Goal: Task Accomplishment & Management: Manage account settings

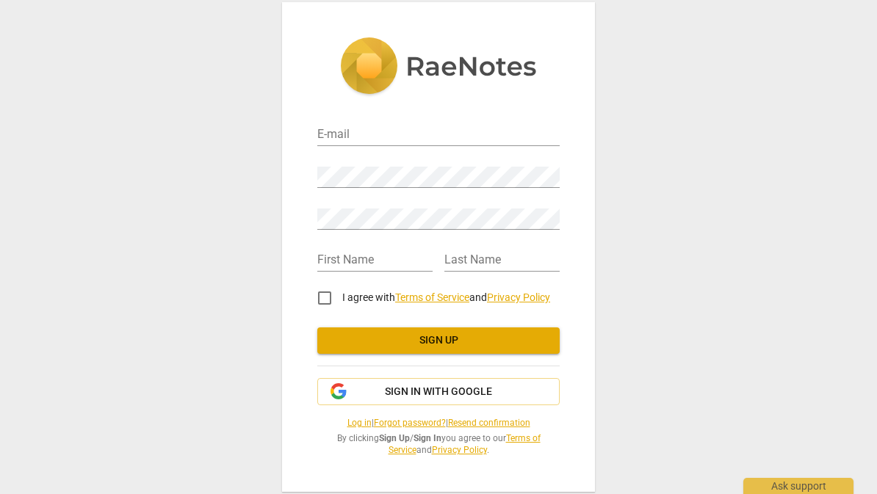
click at [508, 347] on span "Sign up" at bounding box center [438, 340] width 219 height 15
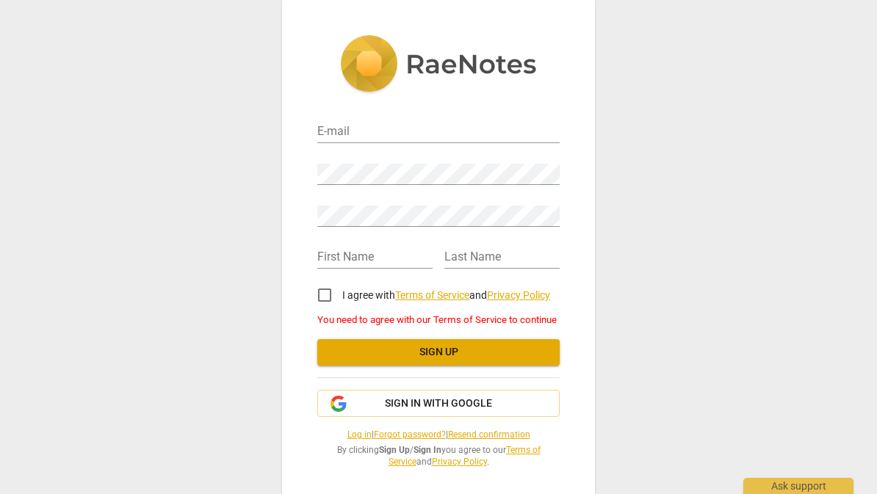
click at [505, 409] on span "Sign in with Google" at bounding box center [438, 404] width 217 height 15
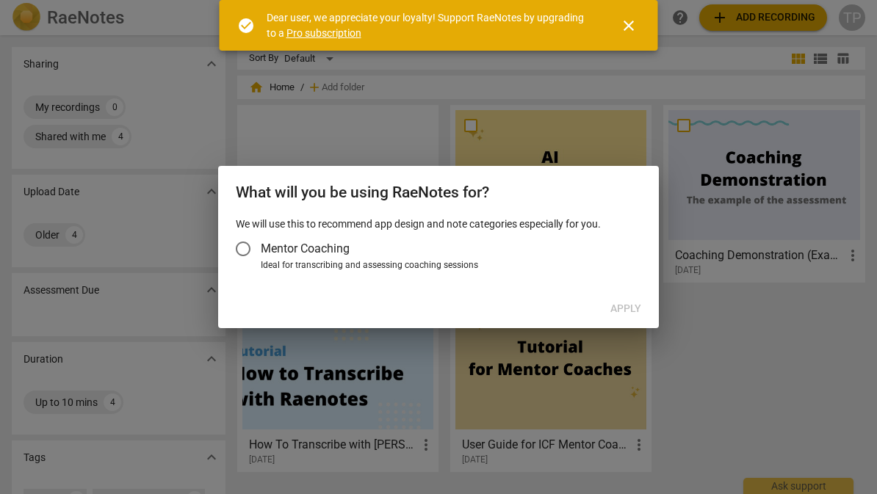
click at [245, 256] on input "Mentor Coaching" at bounding box center [242, 248] width 35 height 35
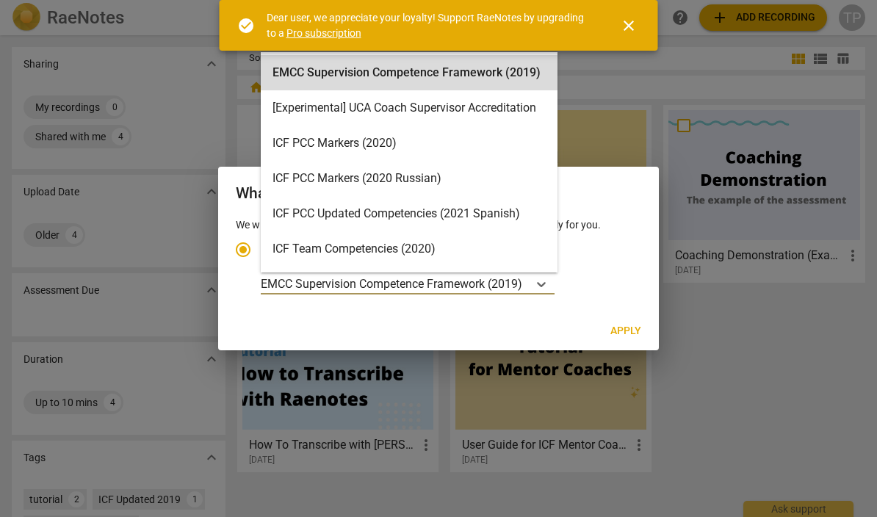
click at [632, 26] on span "close" at bounding box center [629, 26] width 18 height 18
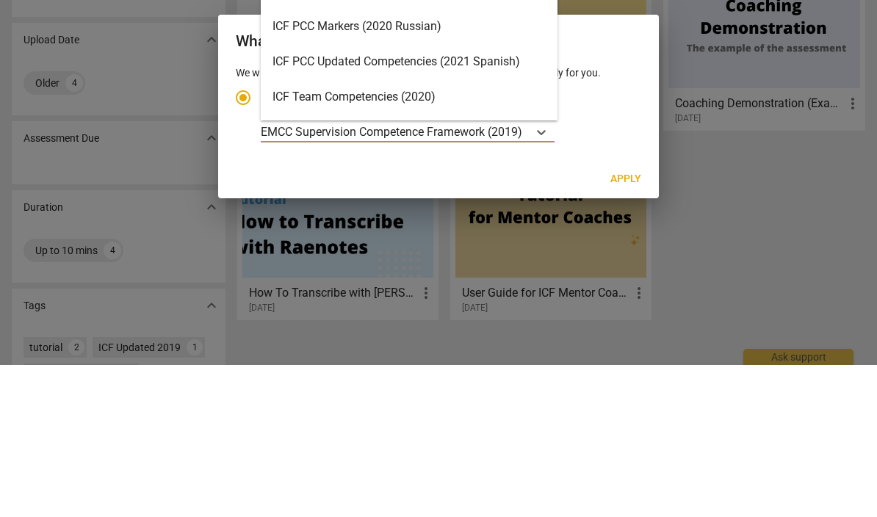
click at [607, 4] on div at bounding box center [438, 258] width 877 height 517
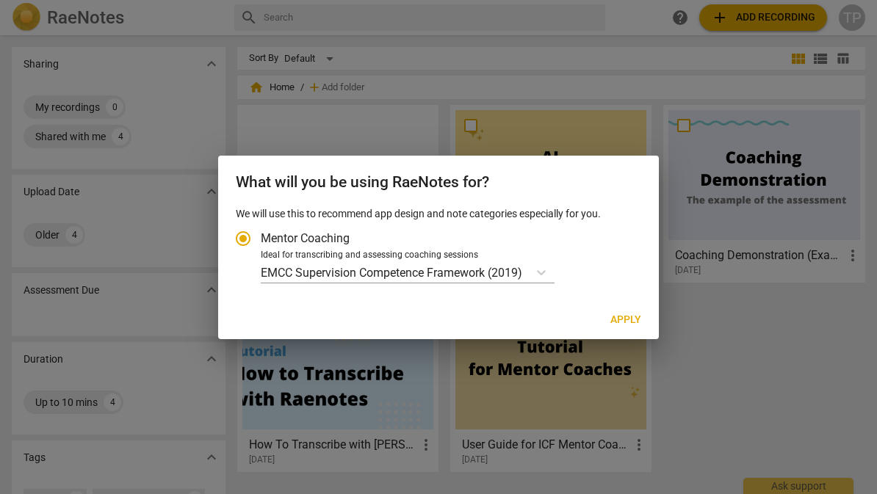
click at [247, 241] on input "Mentor Coaching" at bounding box center [242, 238] width 35 height 35
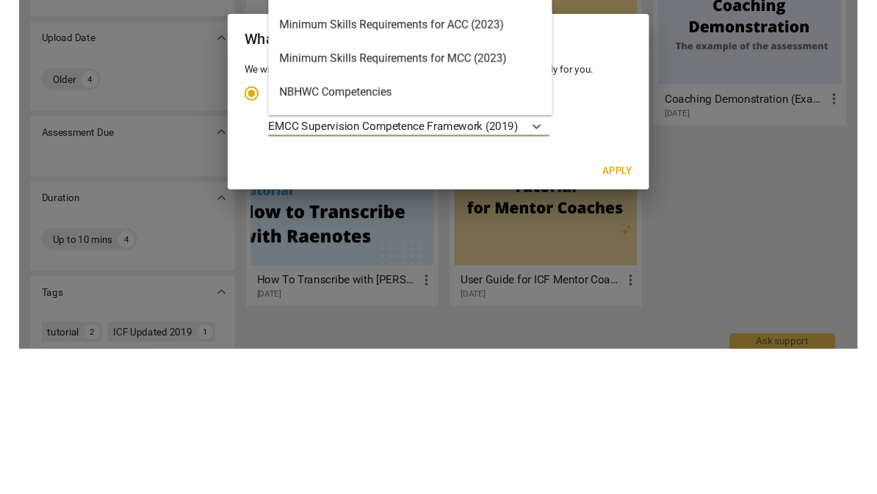
scroll to position [209, 0]
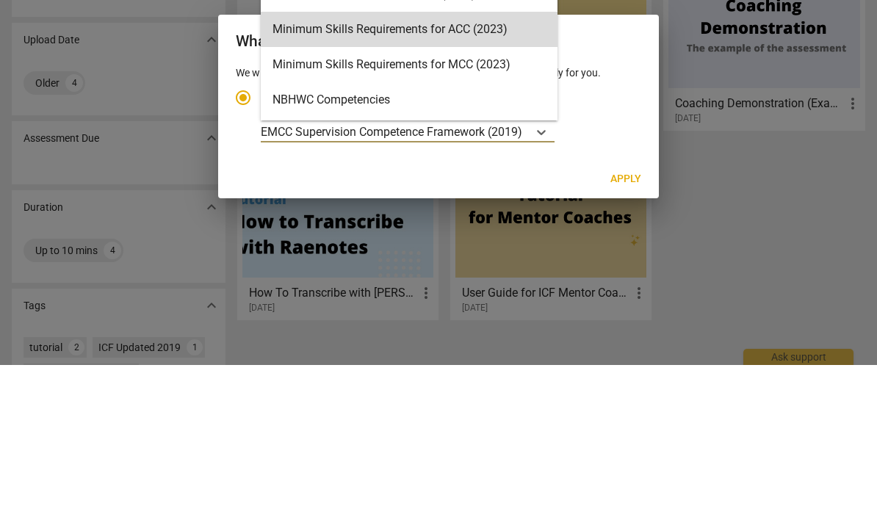
click at [293, 164] on div "Minimum Skills Requirements for ACC (2023)" at bounding box center [409, 181] width 297 height 35
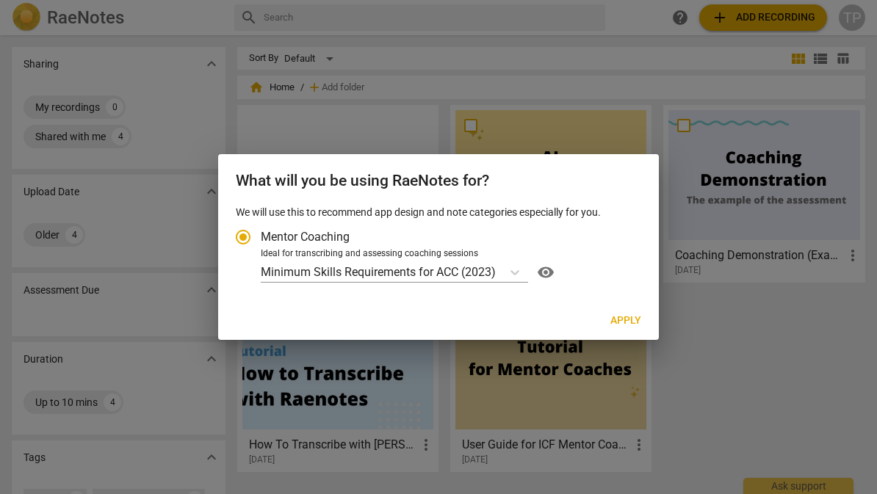
click at [622, 321] on span "Apply" at bounding box center [625, 321] width 31 height 15
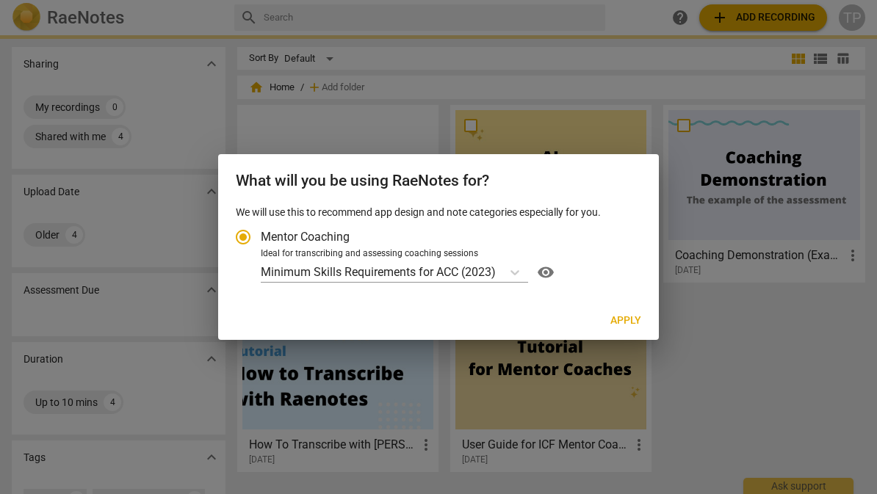
radio input "false"
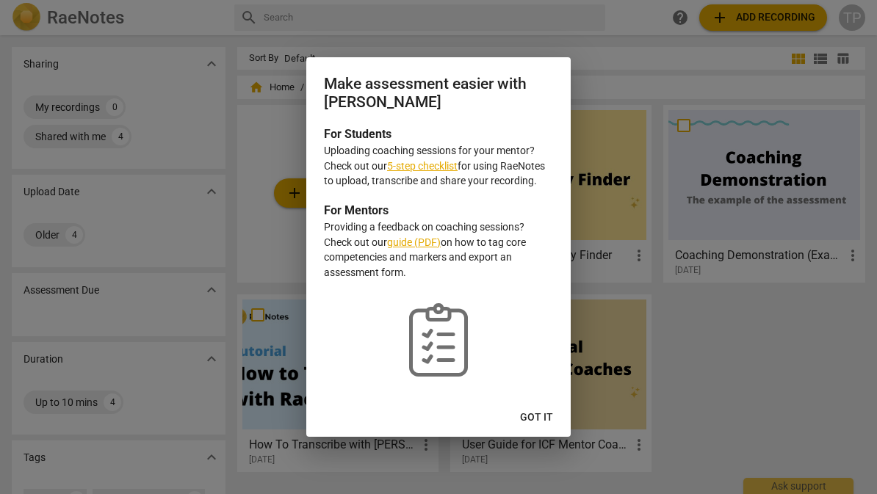
click at [416, 170] on link "5-step checklist" at bounding box center [422, 166] width 71 height 12
click at [539, 427] on button "Got it" at bounding box center [536, 418] width 57 height 26
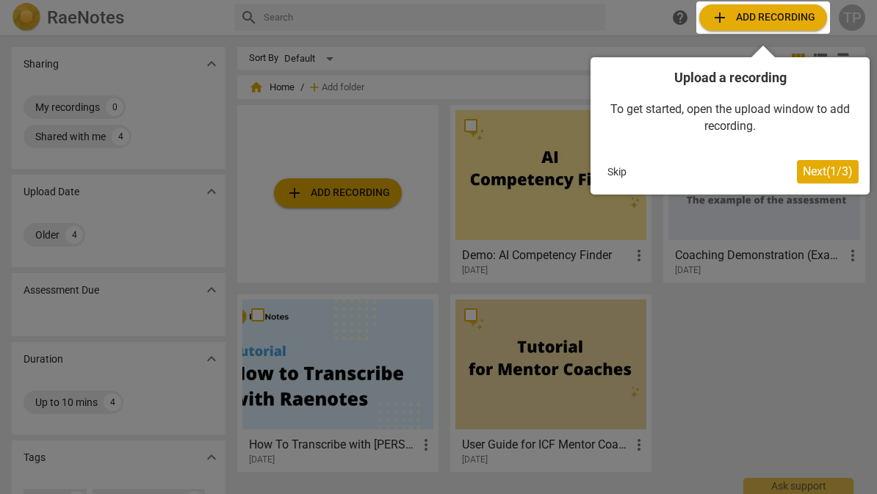
click at [820, 170] on span "Next ( 1 / 3 )" at bounding box center [828, 172] width 50 height 14
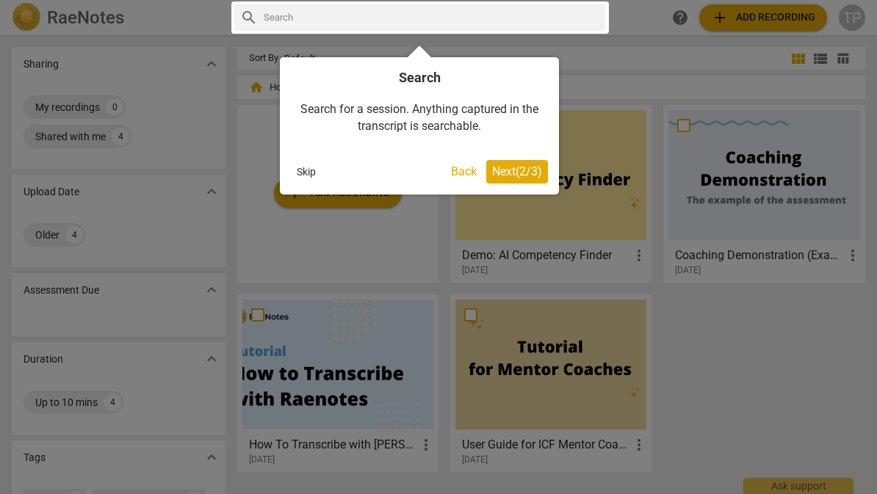
click at [516, 178] on button "Next ( 2 / 3 )" at bounding box center [517, 172] width 62 height 24
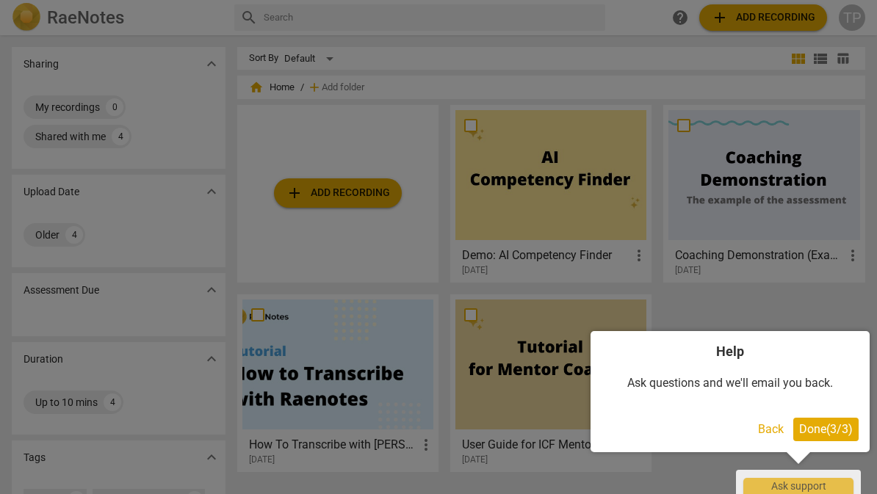
click at [820, 433] on span "Done ( 3 / 3 )" at bounding box center [826, 429] width 54 height 14
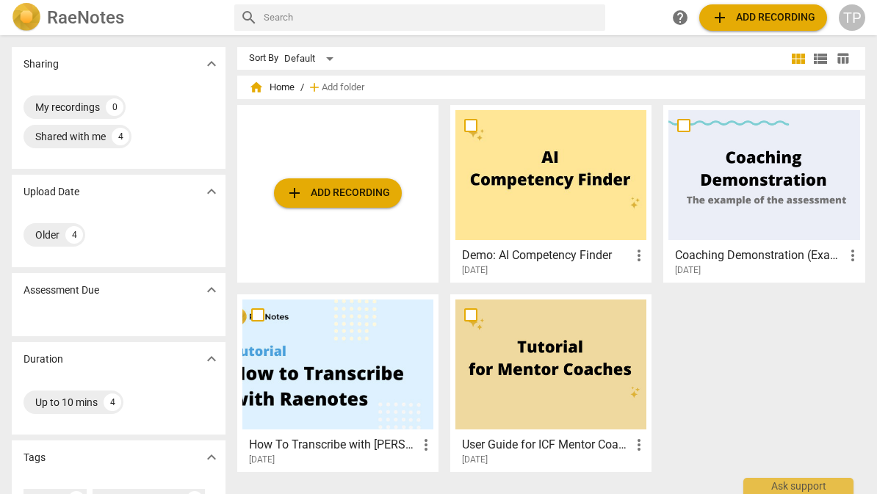
scroll to position [0, 0]
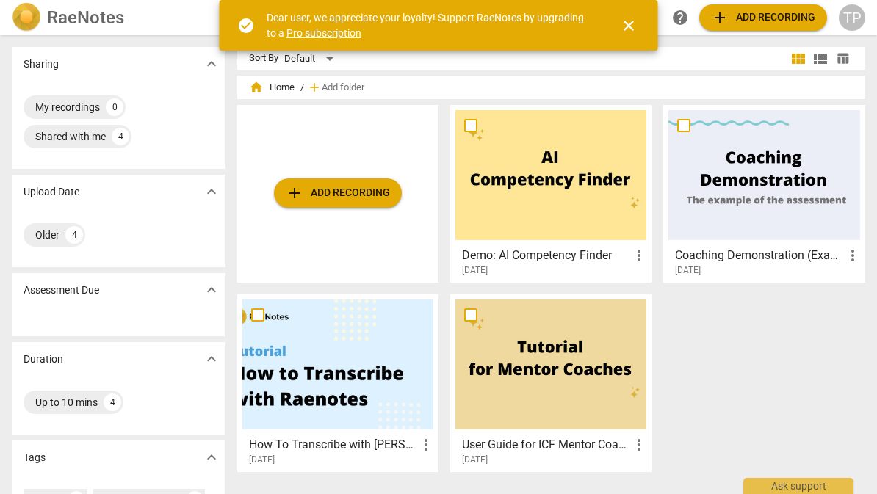
click at [317, 37] on link "Pro subscription" at bounding box center [323, 33] width 75 height 12
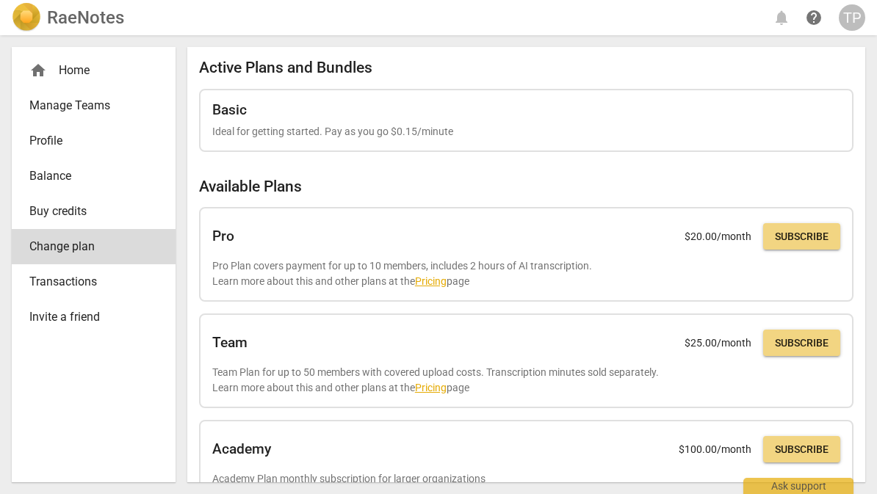
click at [44, 278] on span "Transactions" at bounding box center [87, 282] width 117 height 18
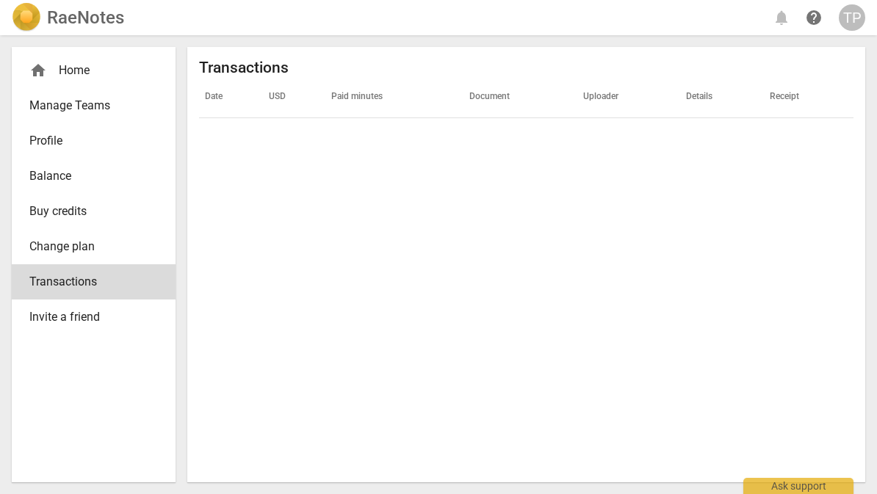
click at [47, 101] on span "Manage Teams" at bounding box center [87, 106] width 117 height 18
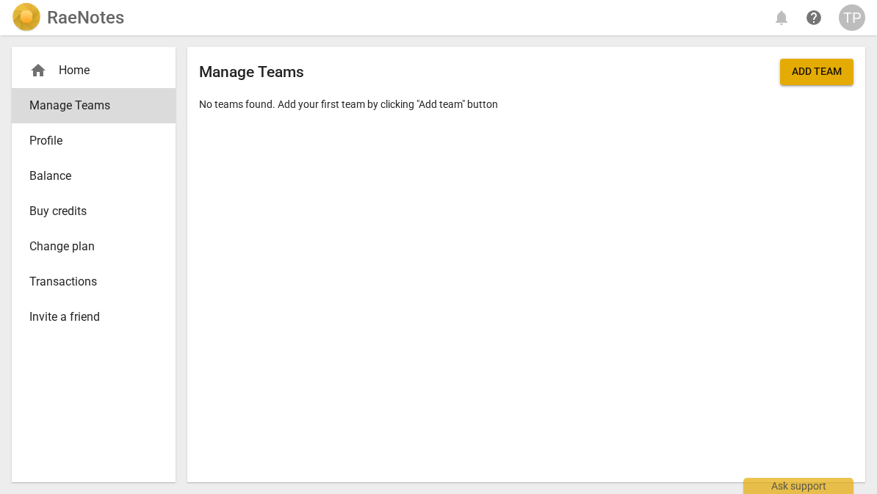
click at [46, 110] on span "Manage Teams" at bounding box center [87, 106] width 117 height 18
click at [31, 140] on span "Profile" at bounding box center [87, 141] width 117 height 18
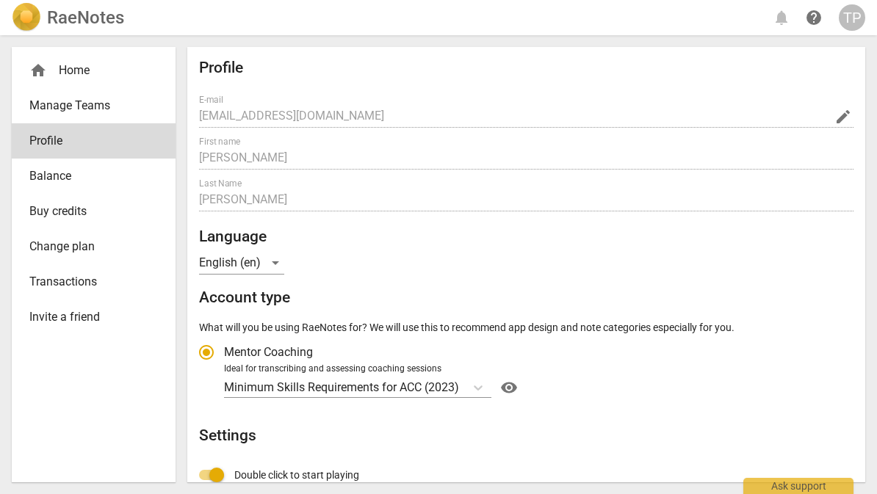
radio input "false"
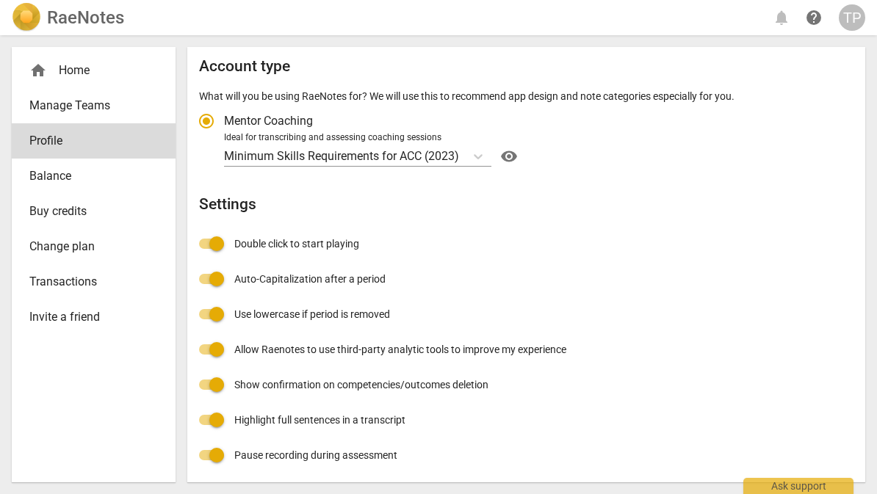
scroll to position [230, 0]
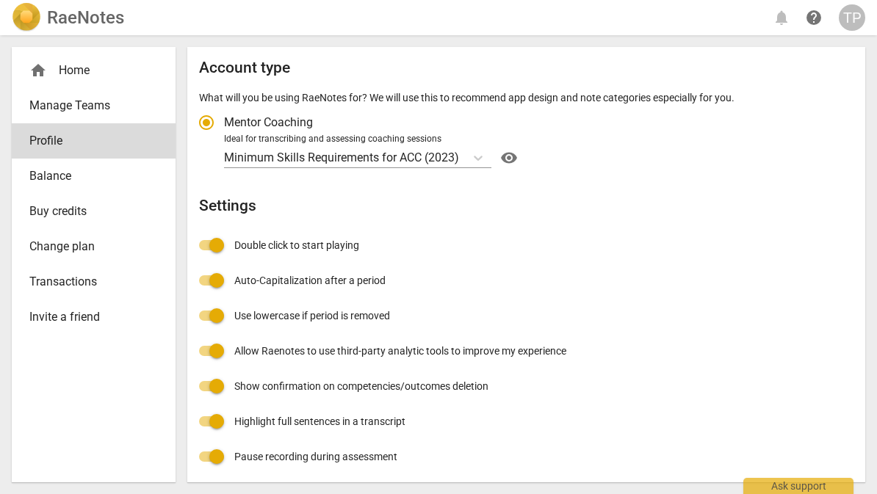
click at [374, 333] on label "Allow Raenotes to use third-party analytic tools to improve my experience" at bounding box center [378, 350] width 378 height 35
click at [234, 333] on input "Allow Raenotes to use third-party analytic tools to improve my experience" at bounding box center [216, 350] width 35 height 35
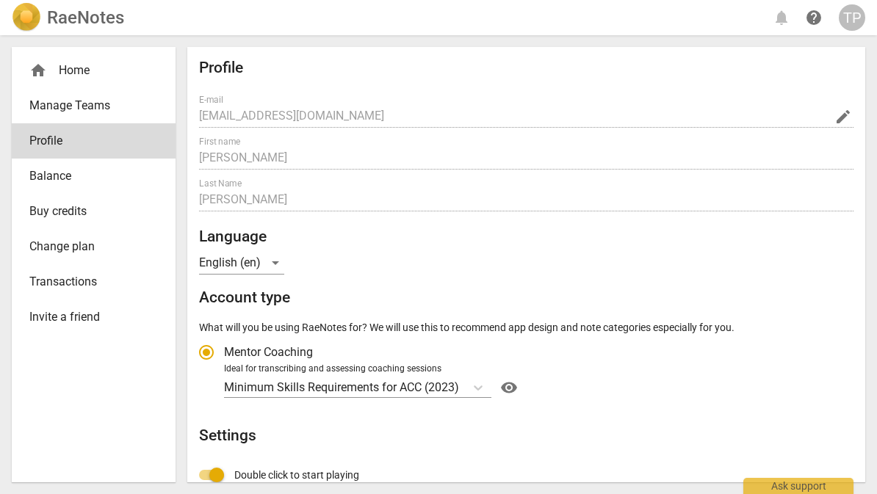
scroll to position [230, 0]
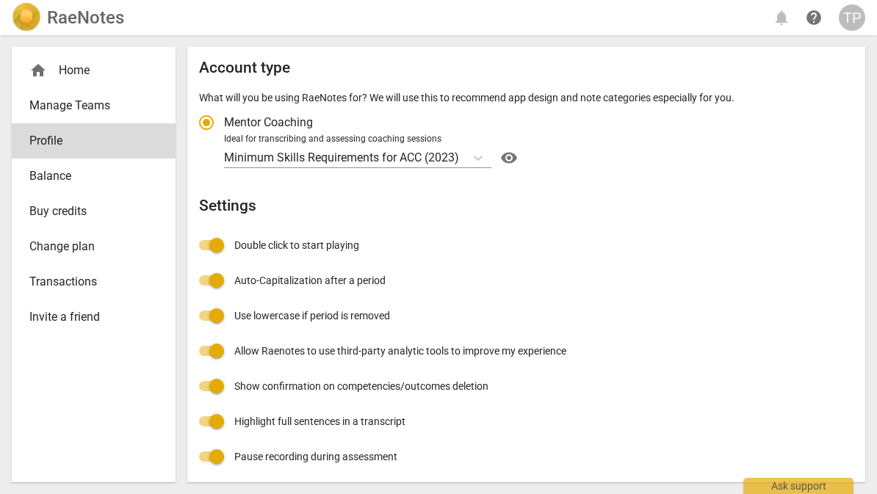
click at [213, 462] on input "Pause recording during assessment" at bounding box center [216, 456] width 35 height 35
checkbox input "false"
radio input "false"
click at [209, 426] on input "Highlight full sentences in a transcript" at bounding box center [216, 421] width 35 height 35
checkbox input "false"
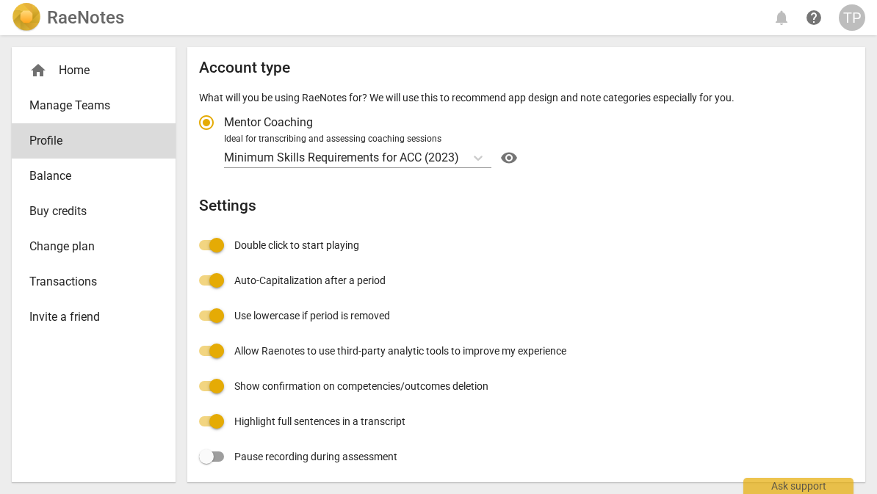
radio input "false"
click at [206, 345] on input "Allow Raenotes to use third-party analytic tools to improve my experience" at bounding box center [216, 350] width 35 height 35
